Goal: Task Accomplishment & Management: Manage account settings

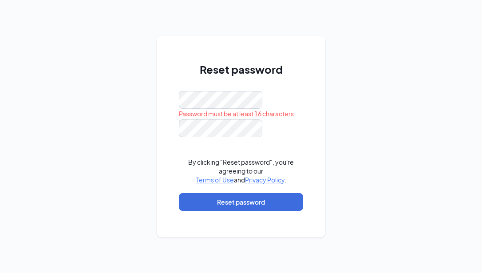
click at [310, 83] on div "Reset password Password must be at least 16 characters By clicking "Reset passw…" at bounding box center [241, 137] width 169 height 202
click at [303, 88] on div "Reset password By clicking "Reset password", you're agreeing to our Terms of Us…" at bounding box center [241, 141] width 124 height 158
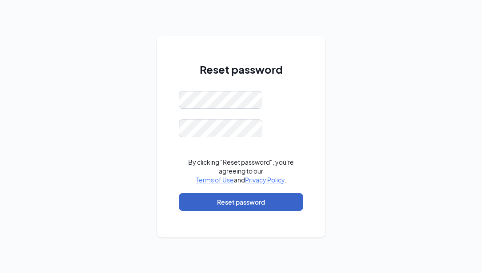
click at [233, 203] on button "Reset password" at bounding box center [241, 202] width 124 height 18
